Goal: Task Accomplishment & Management: Manage account settings

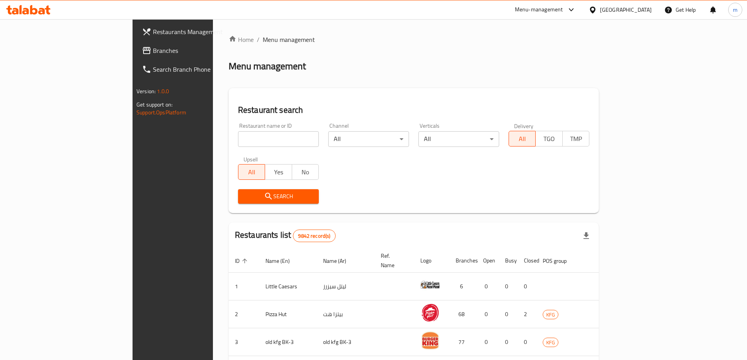
click at [153, 51] on span "Branches" at bounding box center [202, 50] width 98 height 9
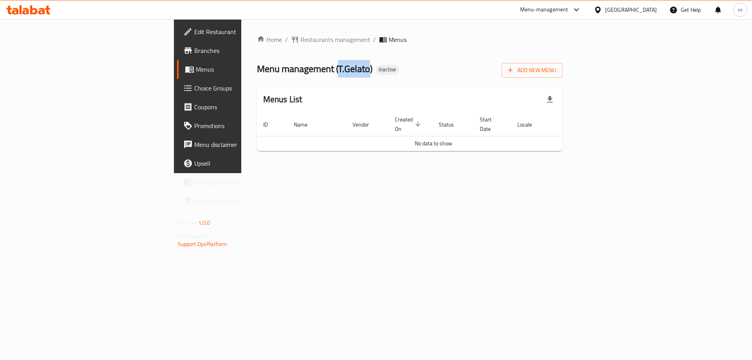
drag, startPoint x: 223, startPoint y: 67, endPoint x: 254, endPoint y: 73, distance: 31.5
click at [257, 73] on span "Menu management ( T.Gelato )" at bounding box center [315, 69] width 116 height 18
copy span "T.Gelato"
drag, startPoint x: 241, startPoint y: 78, endPoint x: 243, endPoint y: 73, distance: 5.1
click at [257, 77] on div "Home / Restaurants management / Menus Menu management ( T.Gelato ) Inactive Add…" at bounding box center [410, 96] width 306 height 123
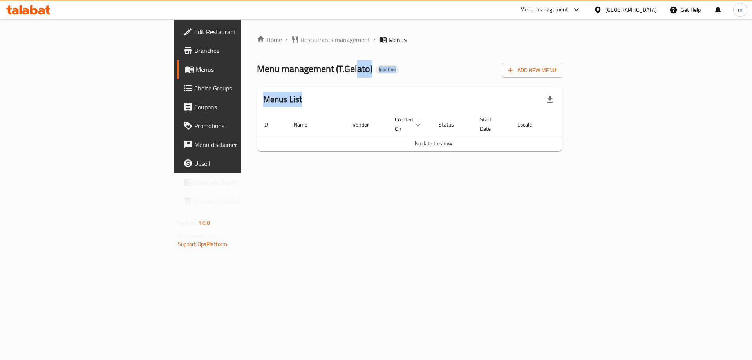
click at [257, 69] on span "Menu management ( T.Gelato )" at bounding box center [315, 69] width 116 height 18
click at [257, 72] on span "Menu management ( T.Gelato )" at bounding box center [315, 69] width 116 height 18
drag, startPoint x: 253, startPoint y: 69, endPoint x: 222, endPoint y: 65, distance: 31.2
click at [257, 65] on span "Menu management ( T.Gelato )" at bounding box center [315, 69] width 116 height 18
copy span "T.Gelato"
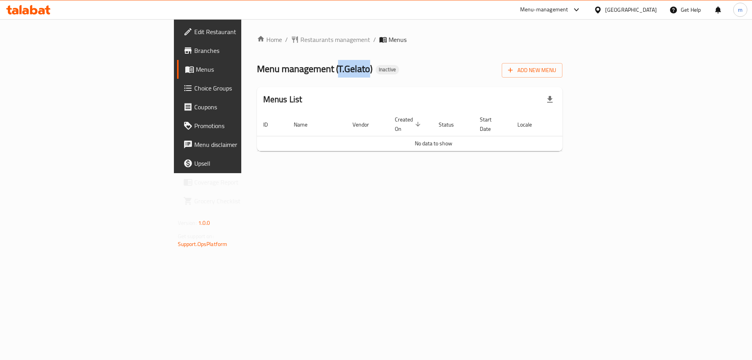
click at [194, 51] on span "Branches" at bounding box center [243, 50] width 99 height 9
